Goal: Information Seeking & Learning: Learn about a topic

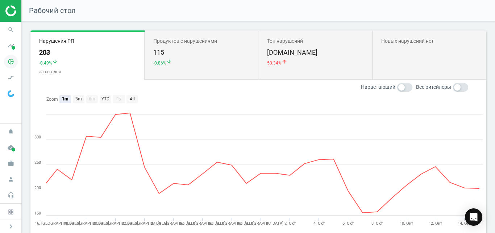
click at [14, 58] on icon "pie_chart_outlined" at bounding box center [11, 62] width 14 height 14
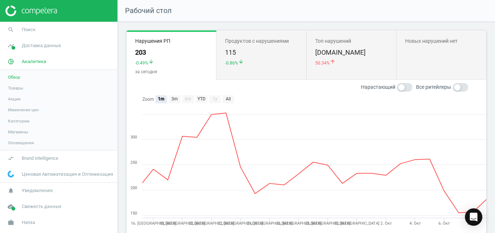
click at [20, 86] on span "Товары" at bounding box center [15, 88] width 15 height 6
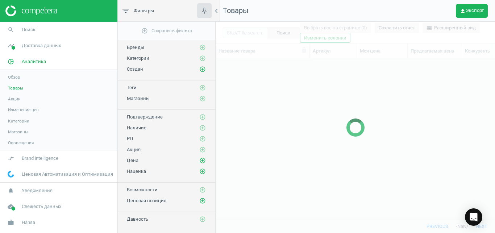
scroll to position [149, 273]
click at [477, 17] on button "get_app Экспорт" at bounding box center [472, 11] width 32 height 14
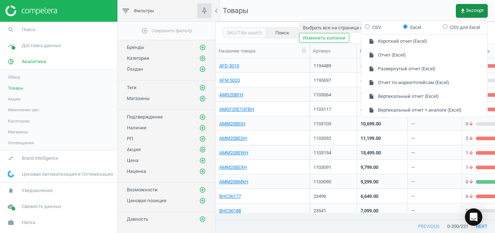
click at [413, 53] on button "insert_drive_file Отчет (Excel)" at bounding box center [424, 55] width 126 height 14
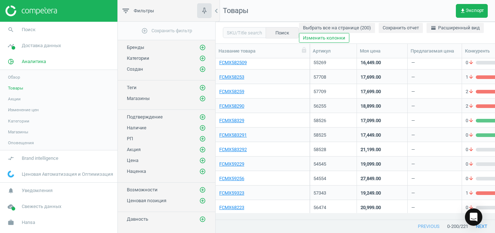
scroll to position [2158, 0]
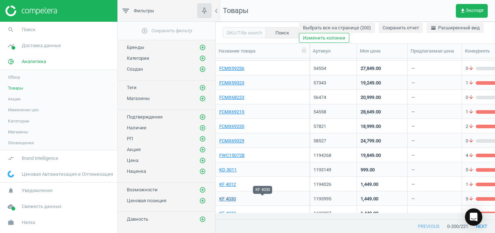
click at [229, 201] on link "KF 4030" at bounding box center [227, 199] width 17 height 7
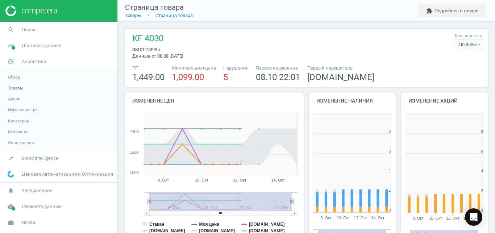
scroll to position [152, 92]
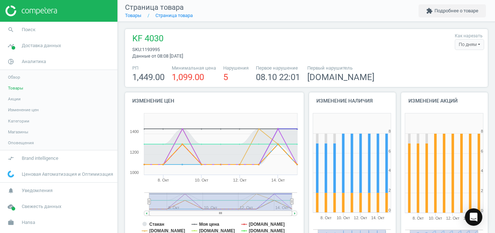
click at [457, 41] on div "По дням" at bounding box center [469, 44] width 29 height 11
click at [449, 63] on button "По часам" at bounding box center [461, 66] width 46 height 9
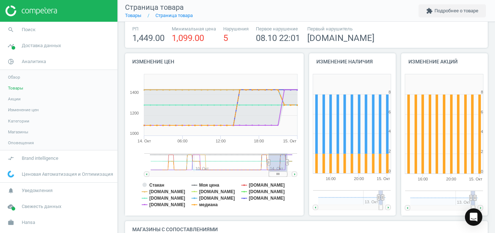
scroll to position [44, 0]
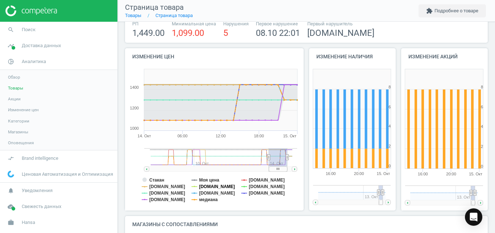
click at [205, 185] on tspan "[DOMAIN_NAME]" at bounding box center [217, 186] width 36 height 5
click at [212, 199] on tspan "медиана" at bounding box center [208, 199] width 18 height 5
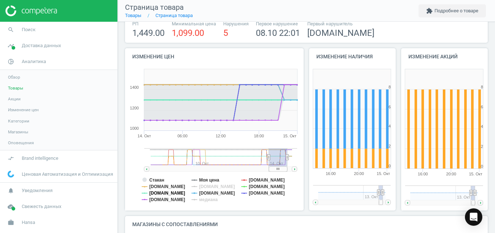
click at [167, 193] on tspan "[DOMAIN_NAME]" at bounding box center [167, 193] width 36 height 5
click at [261, 186] on tspan "[DOMAIN_NAME]" at bounding box center [267, 186] width 36 height 5
click at [161, 179] on tspan "Стакан" at bounding box center [156, 180] width 15 height 5
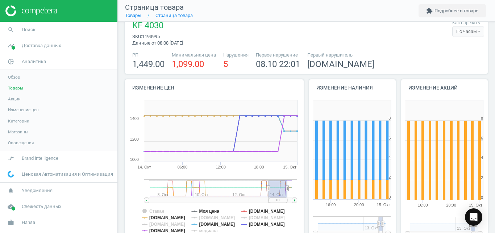
scroll to position [0, 0]
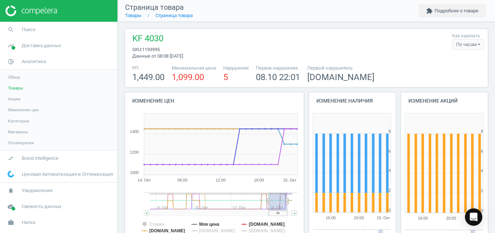
click at [278, 212] on rect at bounding box center [278, 213] width 18 height 5
drag, startPoint x: 279, startPoint y: 211, endPoint x: 287, endPoint y: 212, distance: 7.4
click at [287, 212] on icon "Created with Highstock 6.2.0 Стакан Моя цена [DOMAIN_NAME] [DOMAIN_NAME] [DOMAI…" at bounding box center [213, 182] width 176 height 145
drag, startPoint x: 279, startPoint y: 213, endPoint x: 296, endPoint y: 214, distance: 16.7
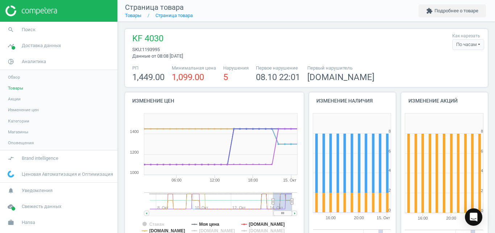
click at [296, 214] on g at bounding box center [220, 213] width 153 height 5
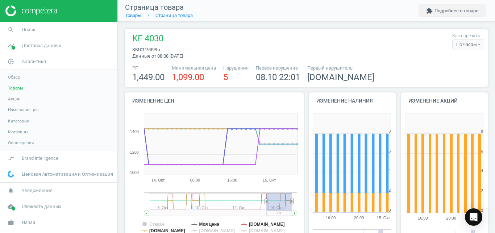
drag, startPoint x: 273, startPoint y: 202, endPoint x: 266, endPoint y: 202, distance: 6.9
click at [266, 202] on icon at bounding box center [266, 201] width 3 height 5
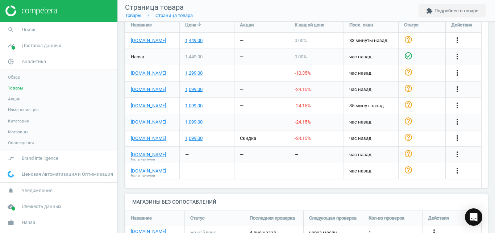
scroll to position [255, 0]
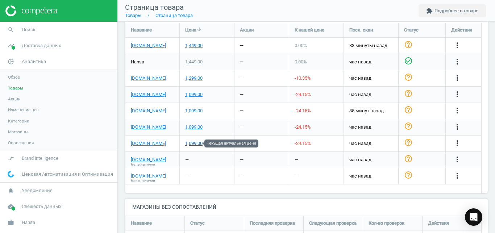
click at [200, 143] on div "1,099.00" at bounding box center [193, 143] width 17 height 7
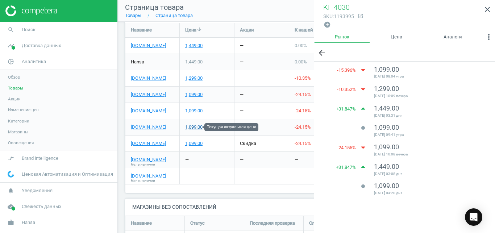
click at [199, 128] on div "1,099.00" at bounding box center [193, 127] width 17 height 7
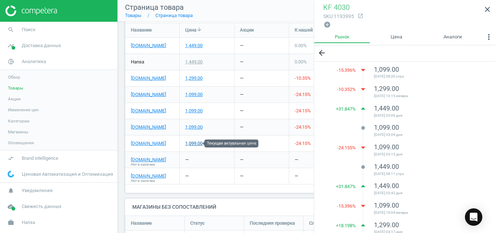
click at [192, 146] on div "1,099.00" at bounding box center [193, 143] width 17 height 7
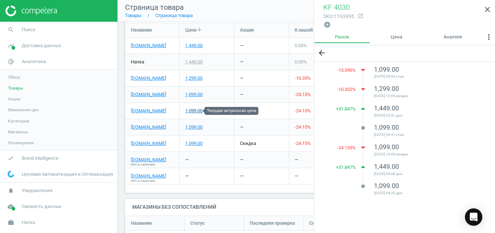
click at [198, 113] on div "1,099.00" at bounding box center [193, 111] width 17 height 7
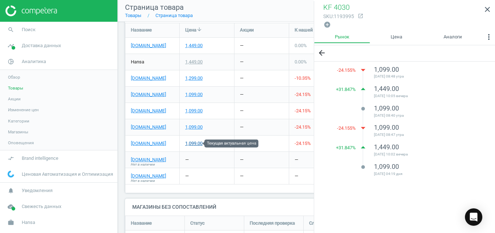
click at [198, 146] on div "1,099.00" at bounding box center [193, 143] width 17 height 7
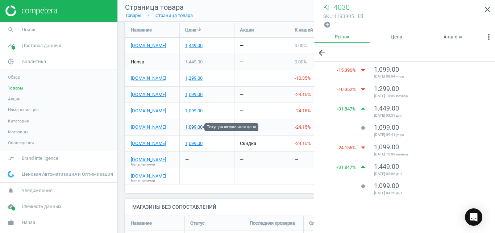
click at [199, 130] on div "1,099.00" at bounding box center [193, 127] width 17 height 7
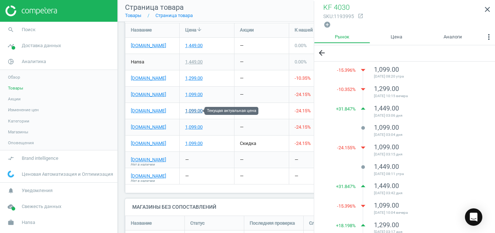
click at [195, 112] on div "1,099.00" at bounding box center [193, 111] width 17 height 7
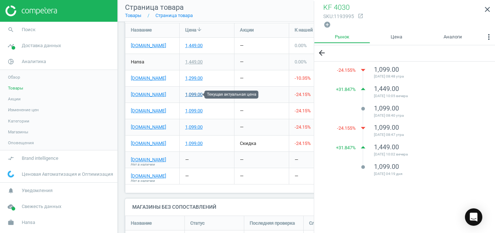
click at [199, 95] on div "1,099.00" at bounding box center [193, 94] width 17 height 7
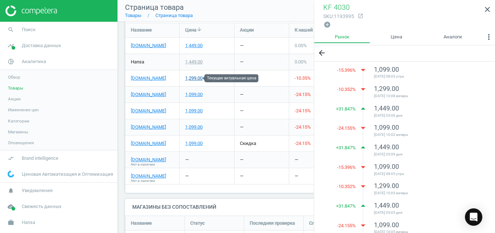
click at [198, 80] on div "1,299.00" at bounding box center [193, 78] width 17 height 7
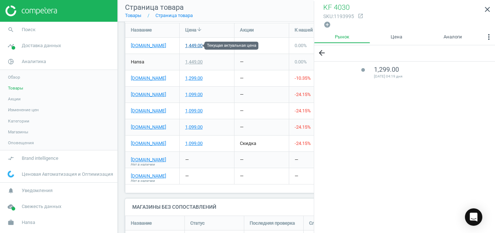
click at [199, 46] on div "1,449.00" at bounding box center [193, 45] width 17 height 7
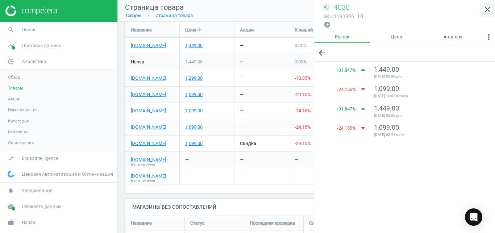
click at [486, 11] on icon "close" at bounding box center [487, 9] width 9 height 9
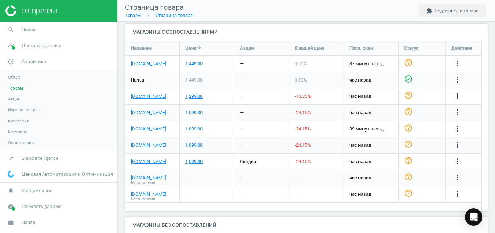
scroll to position [235, 0]
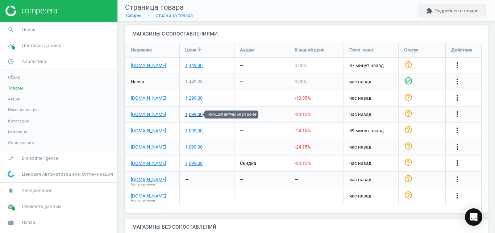
click at [200, 115] on div "1,099.00" at bounding box center [193, 114] width 17 height 7
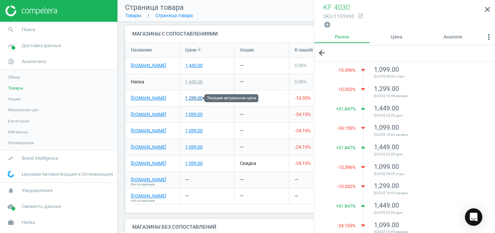
click at [196, 99] on div "1,299.00" at bounding box center [193, 98] width 17 height 7
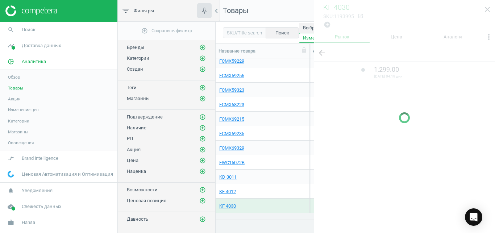
scroll to position [149, 273]
click at [234, 190] on link "KF 4012" at bounding box center [227, 191] width 17 height 7
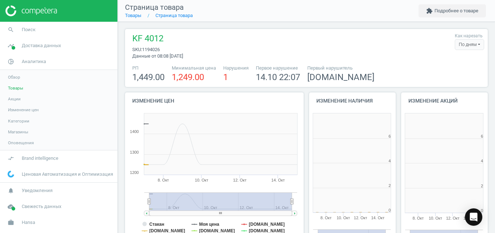
scroll to position [152, 92]
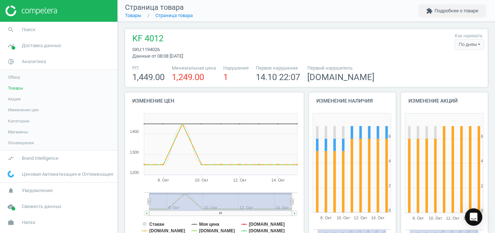
click at [469, 40] on div "По дням" at bounding box center [469, 44] width 29 height 11
click at [451, 62] on button "По часам" at bounding box center [461, 66] width 46 height 9
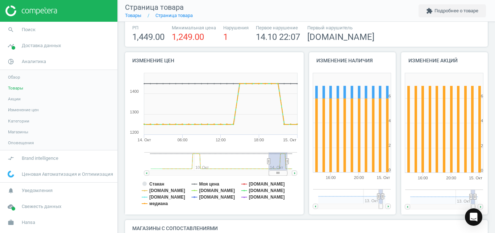
scroll to position [60, 0]
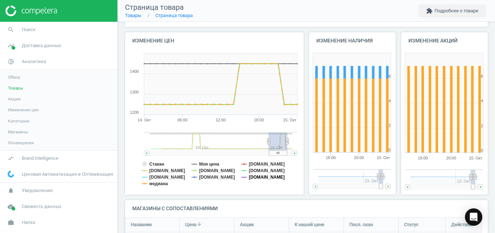
click at [254, 177] on tspan "[DOMAIN_NAME]" at bounding box center [267, 177] width 36 height 5
click at [162, 179] on tspan "[DOMAIN_NAME]" at bounding box center [167, 177] width 36 height 5
click at [162, 185] on tspan "медиана" at bounding box center [158, 183] width 18 height 5
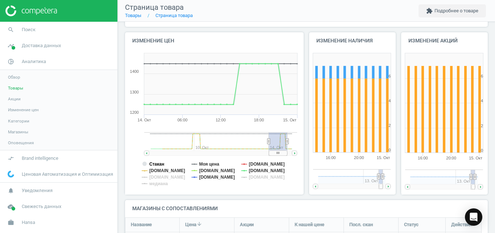
click at [161, 164] on tspan "Стакан" at bounding box center [156, 164] width 15 height 5
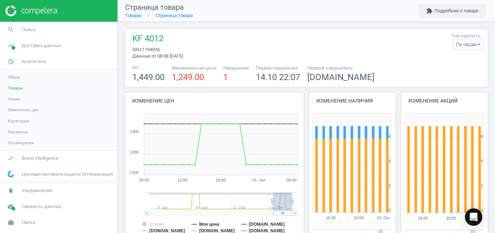
drag, startPoint x: 279, startPoint y: 213, endPoint x: 300, endPoint y: 211, distance: 21.1
click at [300, 211] on icon "Created with Highstock 6.2.0 Стакан Моя цена [DOMAIN_NAME] [DOMAIN_NAME] [DOMAI…" at bounding box center [213, 182] width 176 height 145
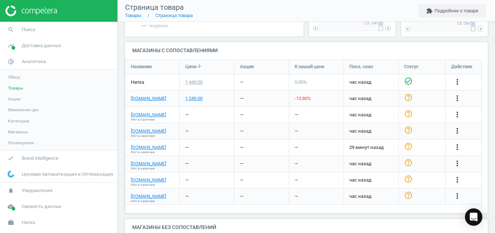
scroll to position [237, 0]
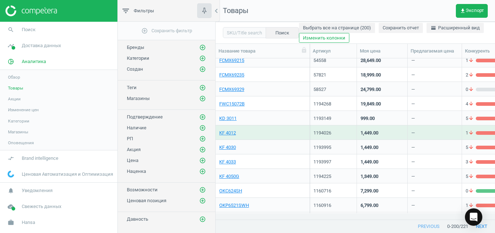
scroll to position [2224, 0]
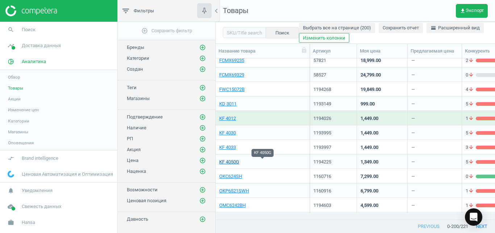
click at [235, 162] on link "KF 4050G" at bounding box center [229, 162] width 20 height 7
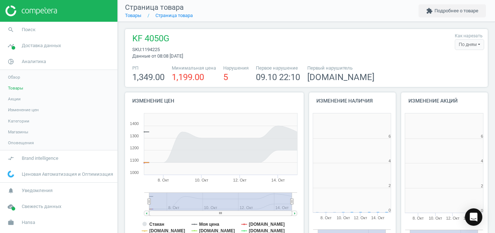
scroll to position [152, 92]
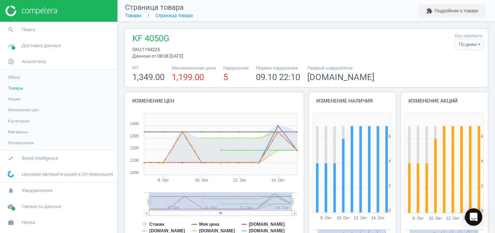
click at [470, 41] on div "По дням" at bounding box center [469, 44] width 29 height 11
click at [454, 66] on button "По часам" at bounding box center [461, 66] width 46 height 9
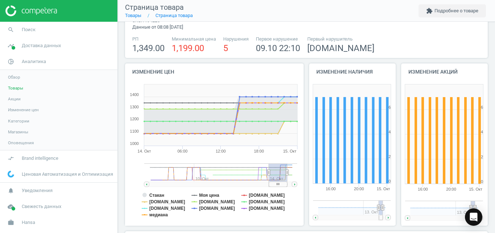
scroll to position [33, 0]
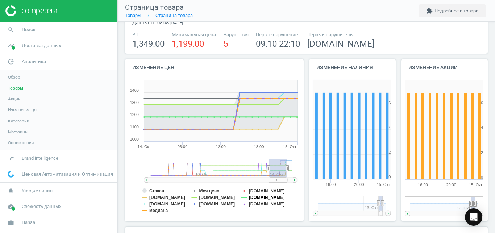
click at [255, 198] on tspan "[DOMAIN_NAME]" at bounding box center [267, 197] width 36 height 5
click at [162, 211] on tspan "медиана" at bounding box center [158, 210] width 18 height 5
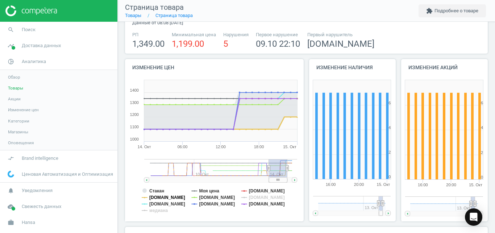
click at [166, 198] on tspan "[DOMAIN_NAME]" at bounding box center [167, 197] width 36 height 5
click at [213, 197] on tspan "[DOMAIN_NAME]" at bounding box center [217, 197] width 36 height 5
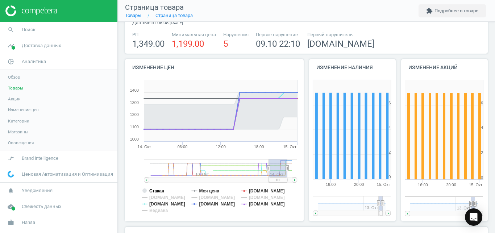
click at [162, 193] on tspan "Стакан" at bounding box center [156, 190] width 15 height 5
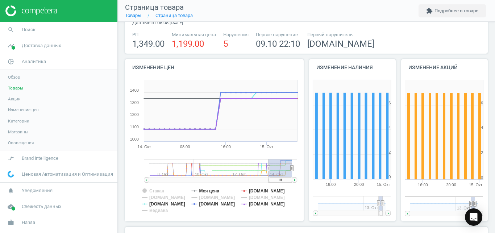
drag, startPoint x: 288, startPoint y: 167, endPoint x: 305, endPoint y: 168, distance: 17.1
click at [305, 168] on div "Изменение цен Created with Highstock 6.2.0 Стакан Моя цена [DOMAIN_NAME] [DOMAI…" at bounding box center [307, 143] width 368 height 168
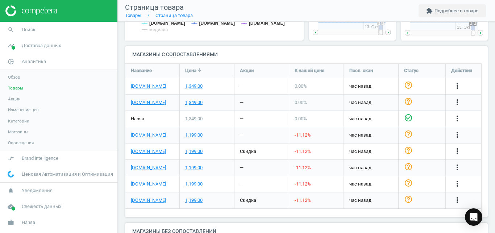
scroll to position [229, 0]
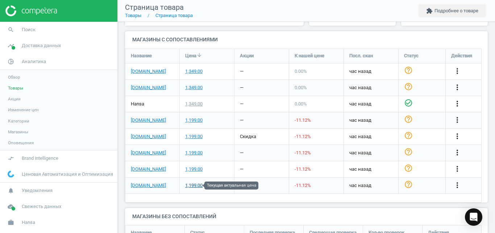
click at [191, 183] on div "1,199.00" at bounding box center [193, 185] width 17 height 7
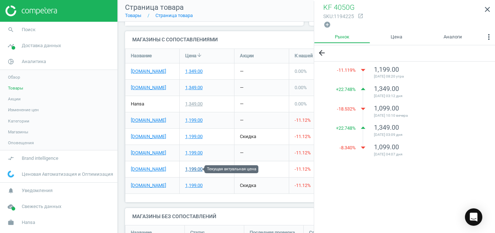
click at [199, 170] on div "1,199.00" at bounding box center [193, 169] width 17 height 7
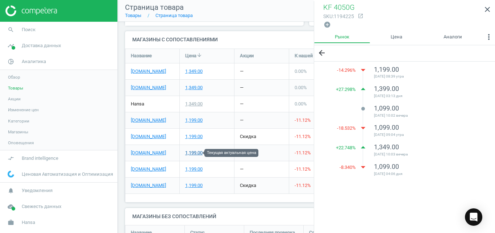
click at [196, 155] on div "1,199.00" at bounding box center [193, 153] width 17 height 7
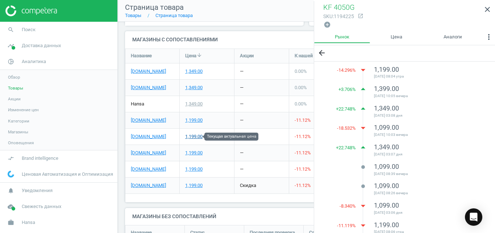
click at [194, 137] on div "1,199.00" at bounding box center [193, 136] width 17 height 7
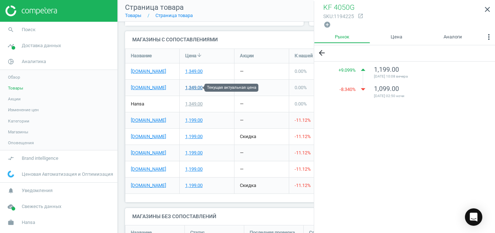
click at [195, 88] on div "1,349.00" at bounding box center [193, 87] width 17 height 7
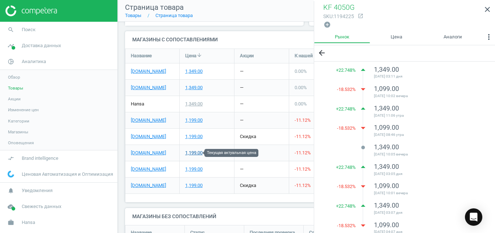
click at [195, 153] on div "1,199.00" at bounding box center [193, 153] width 17 height 7
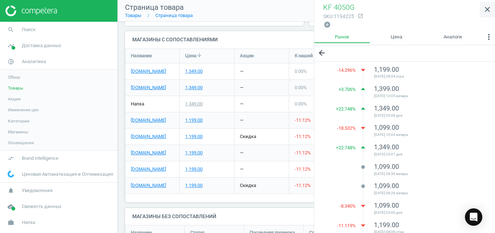
click at [488, 9] on icon "close" at bounding box center [487, 9] width 9 height 9
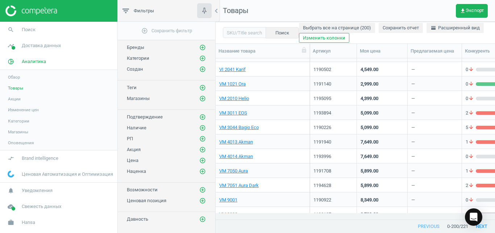
scroll to position [2664, 0]
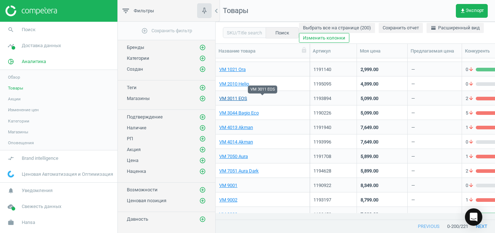
click at [224, 97] on link "VM 3011 EOS" at bounding box center [233, 98] width 28 height 7
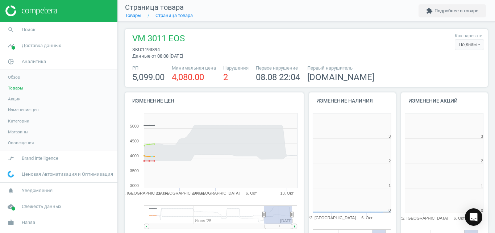
scroll to position [152, 92]
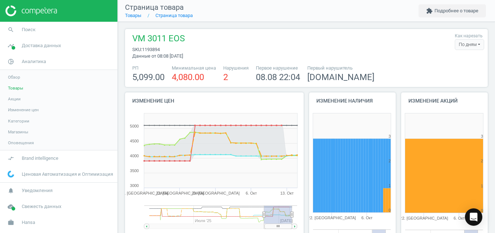
click at [461, 45] on div "По дням" at bounding box center [469, 44] width 29 height 11
click at [449, 69] on button "По часам" at bounding box center [461, 66] width 46 height 9
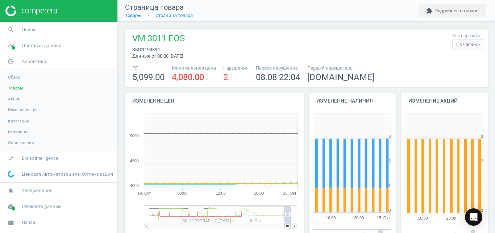
drag, startPoint x: 484, startPoint y: 62, endPoint x: 492, endPoint y: 62, distance: 7.6
click at [492, 62] on div "VM 3011 EOS sku : 1193894 Данные от 08:08 [DATE] Как нарезать По часам По дням …" at bounding box center [306, 127] width 377 height 211
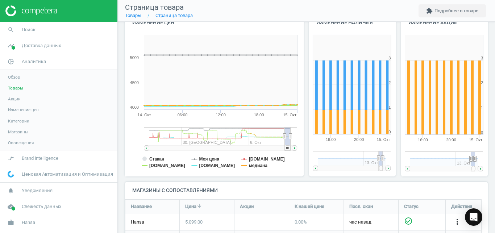
scroll to position [88, 0]
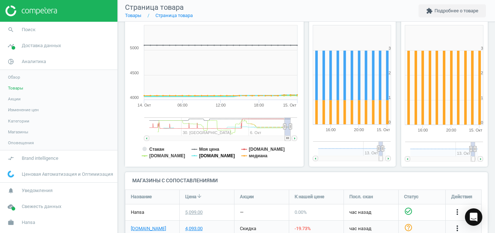
click at [210, 158] on tspan "[DOMAIN_NAME]" at bounding box center [217, 155] width 36 height 5
click at [252, 158] on tspan "медиана" at bounding box center [258, 155] width 18 height 5
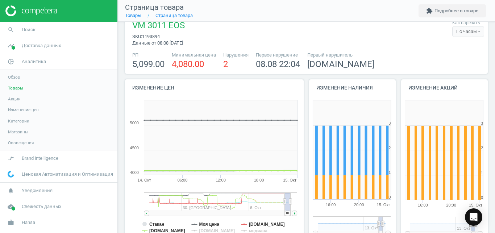
scroll to position [24, 0]
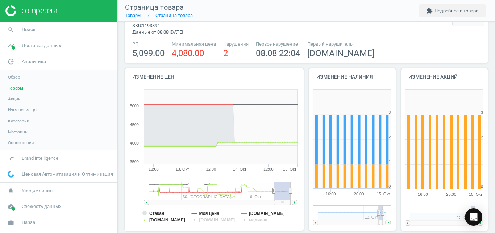
drag, startPoint x: 284, startPoint y: 191, endPoint x: 273, endPoint y: 192, distance: 11.3
click at [273, 192] on icon at bounding box center [274, 190] width 3 height 5
click at [156, 213] on tspan "Стакан" at bounding box center [156, 213] width 15 height 5
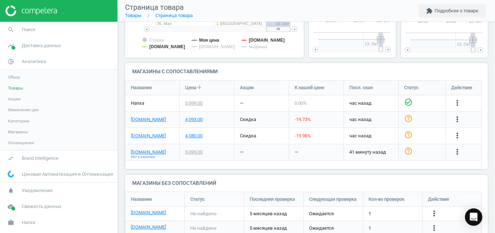
scroll to position [198, 0]
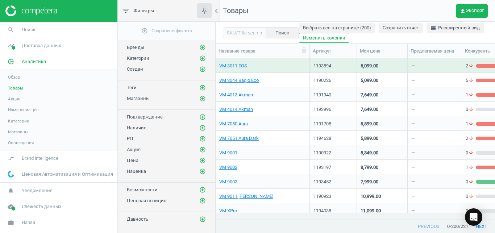
scroll to position [149, 273]
